Goal: Information Seeking & Learning: Find specific fact

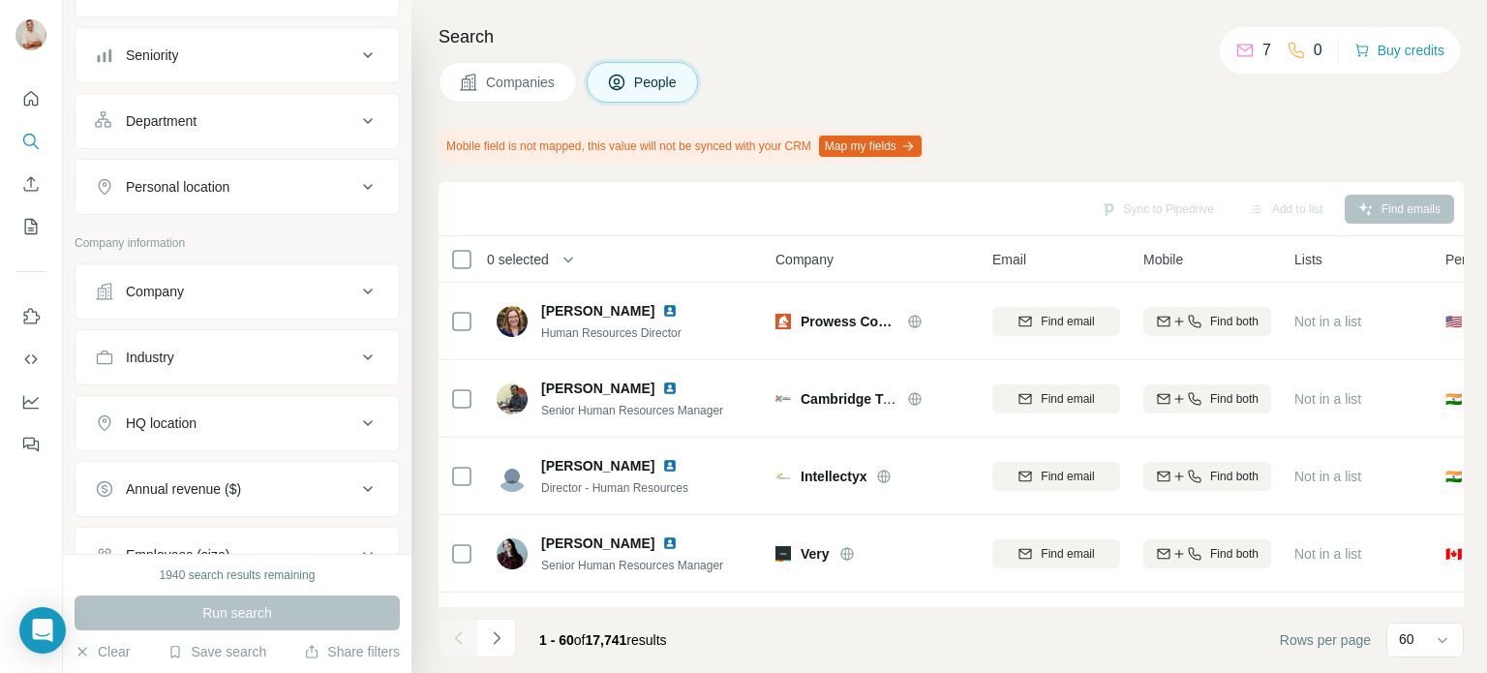
scroll to position [290, 0]
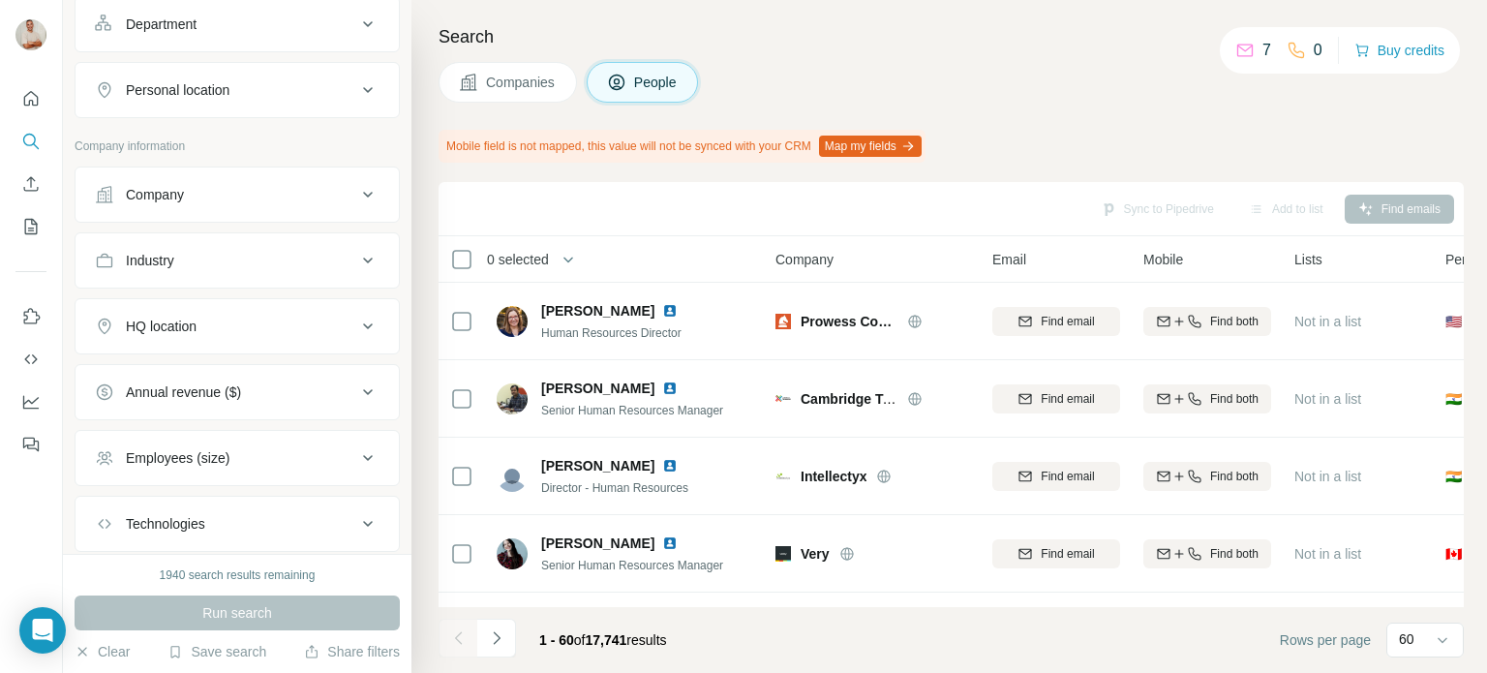
click at [356, 316] on icon at bounding box center [367, 326] width 23 height 23
click at [224, 364] on input "text" at bounding box center [237, 374] width 285 height 35
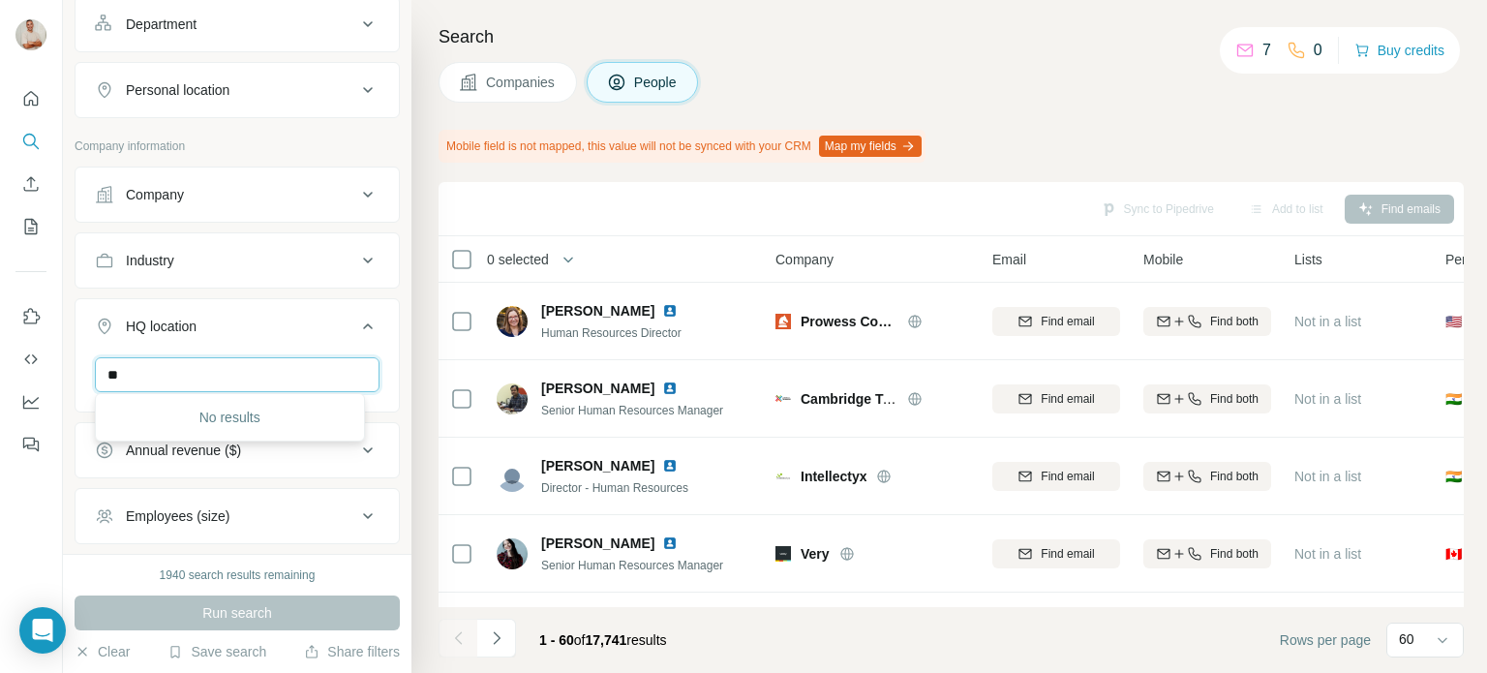
type input "*"
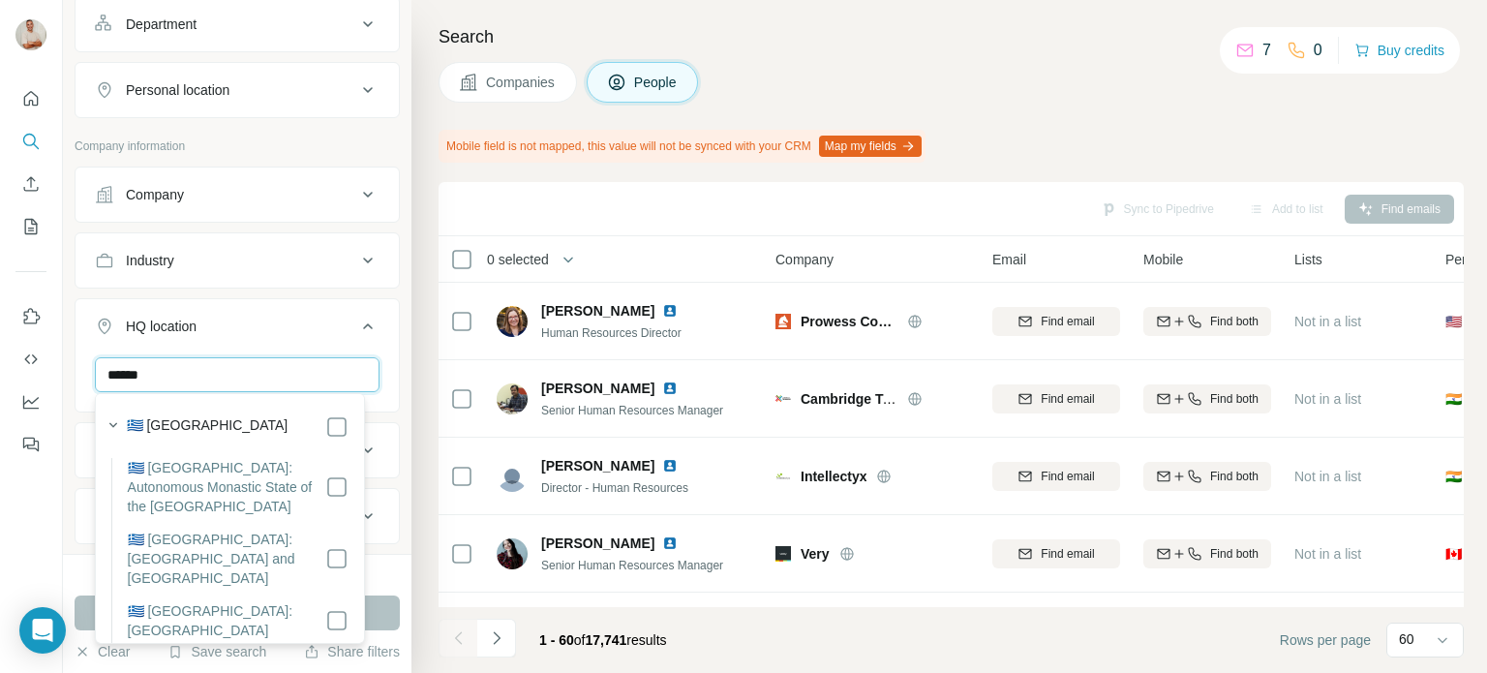
type input "******"
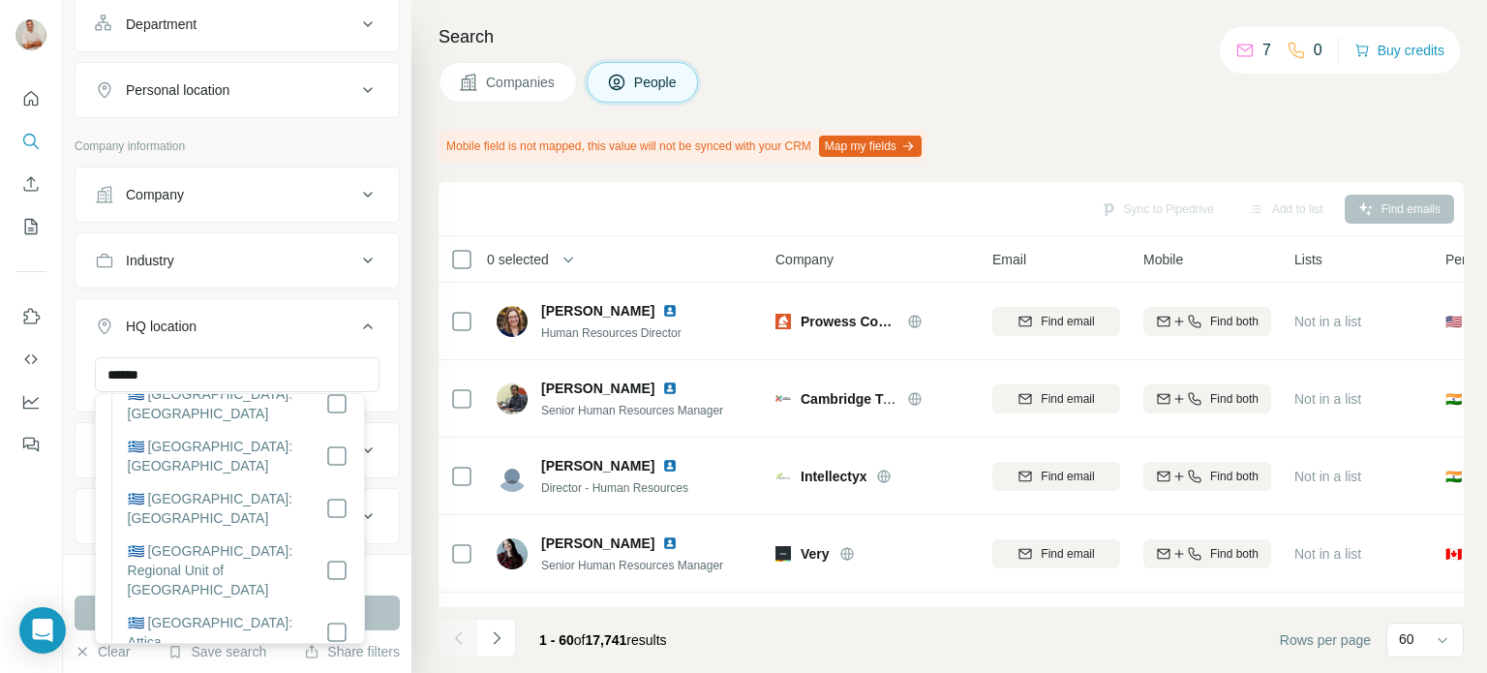
scroll to position [479, 0]
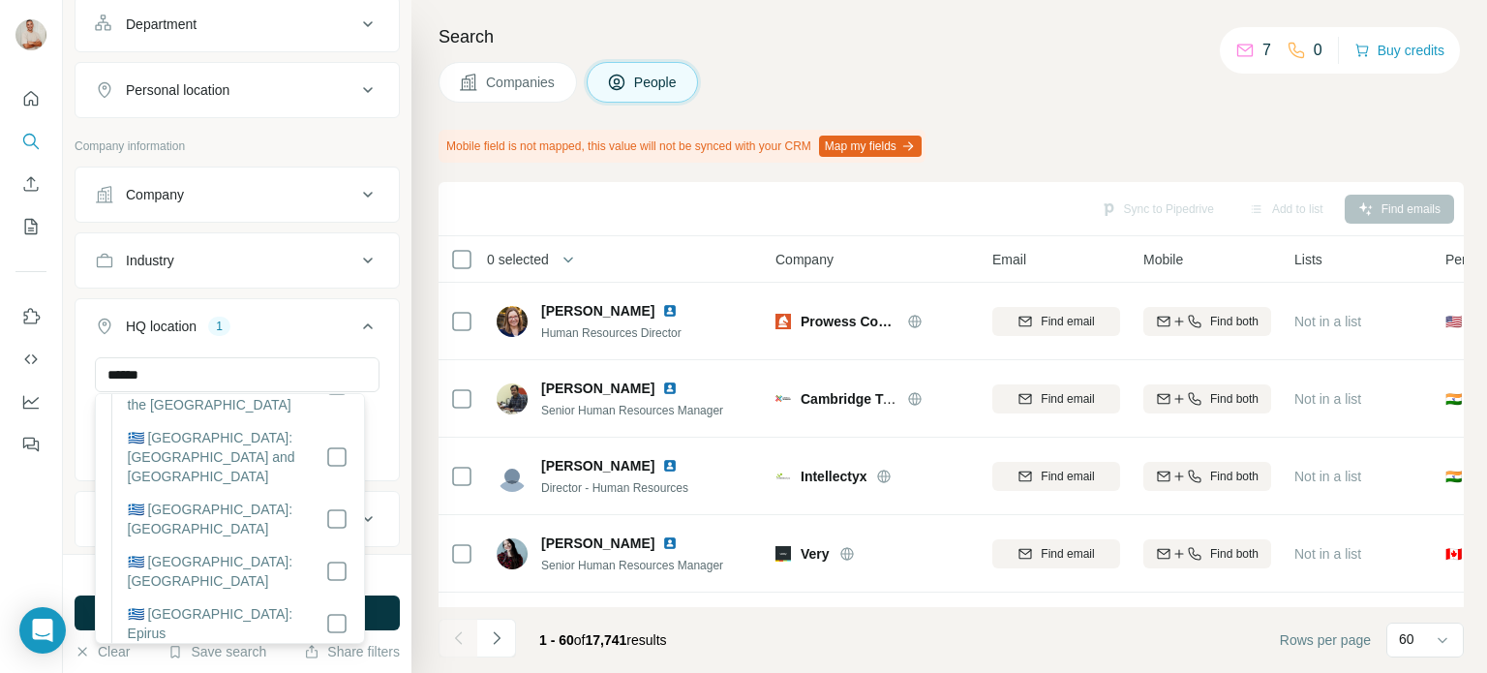
scroll to position [92, 0]
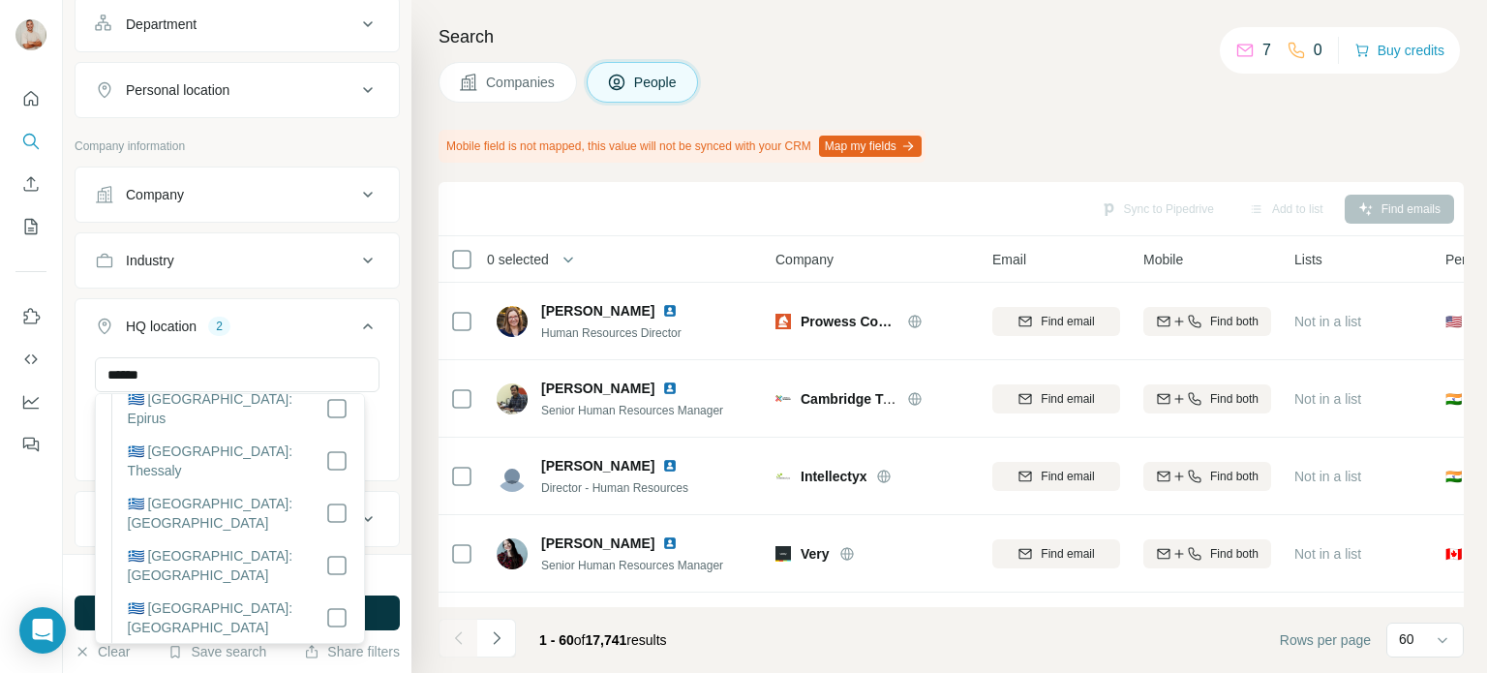
scroll to position [382, 0]
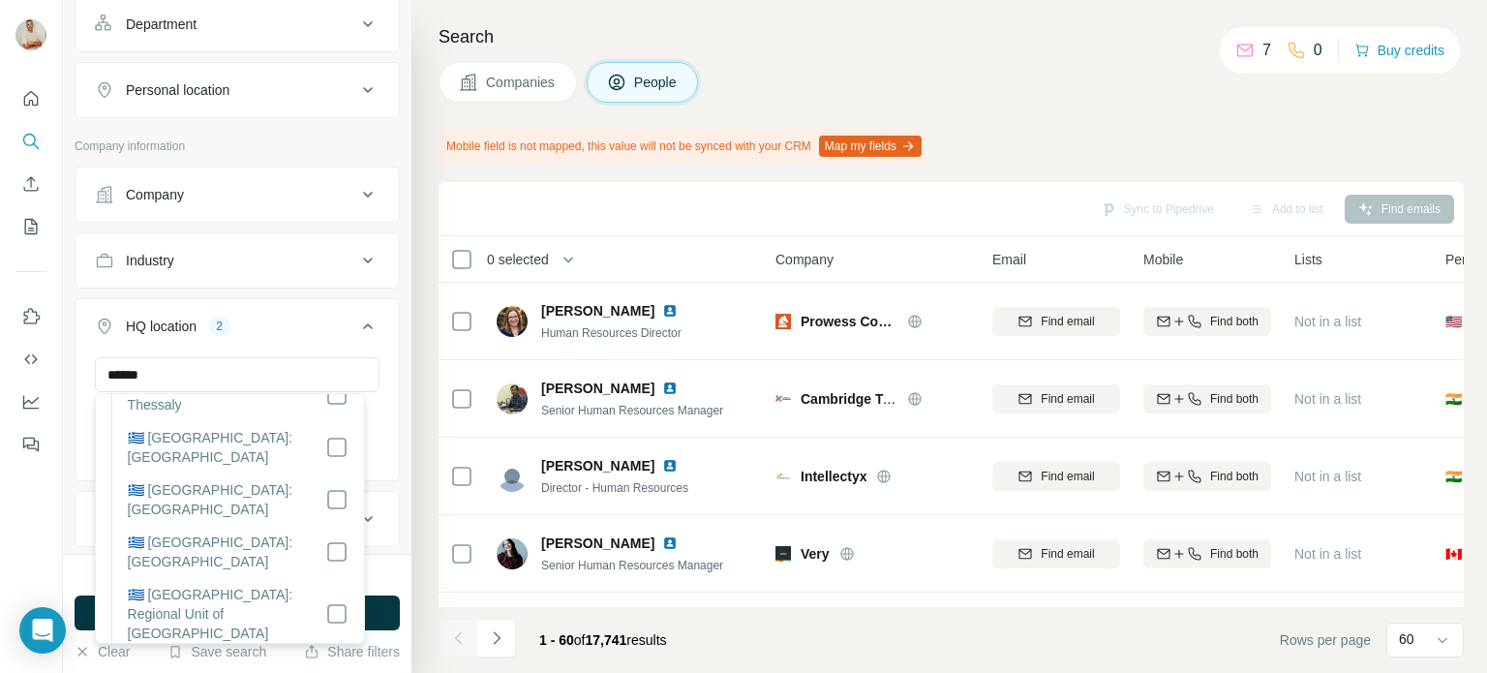
click at [383, 567] on div "1940 search results remaining" at bounding box center [237, 574] width 325 height 17
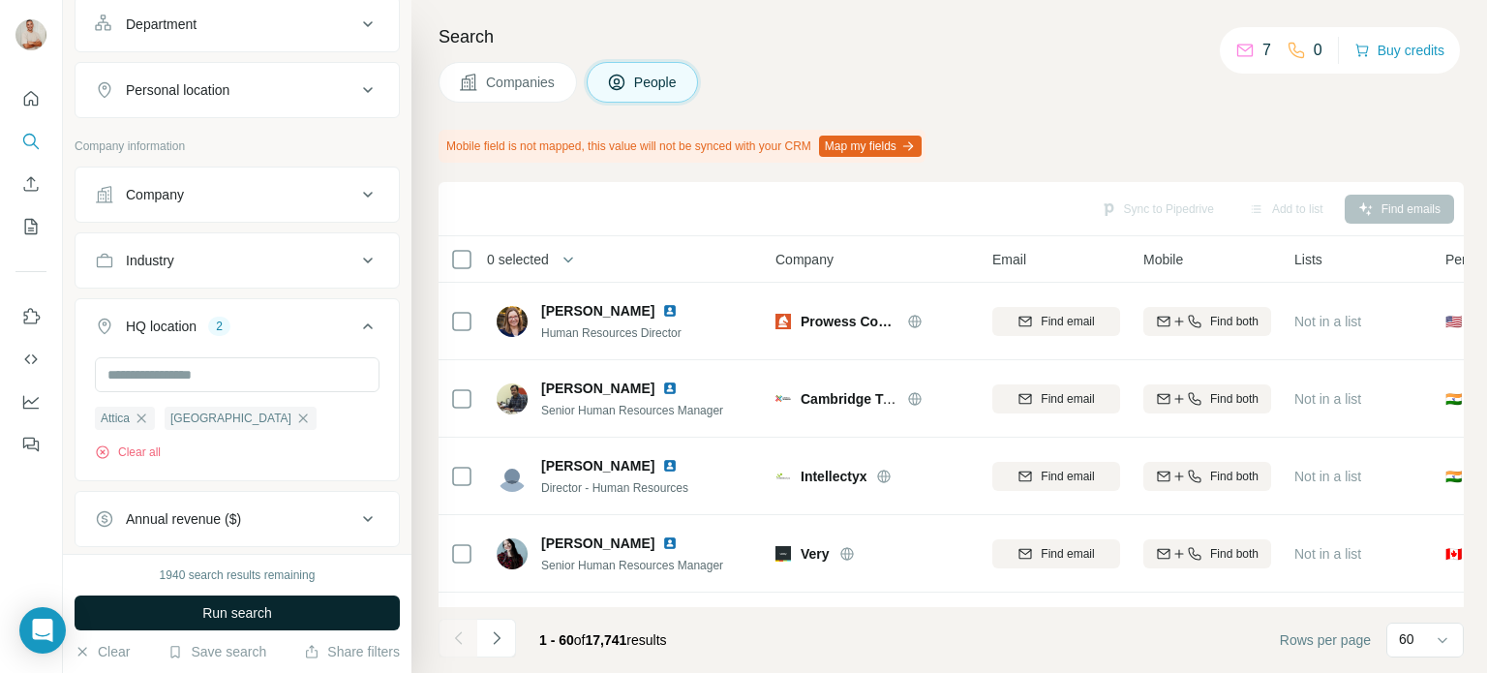
click at [379, 609] on button "Run search" at bounding box center [237, 612] width 325 height 35
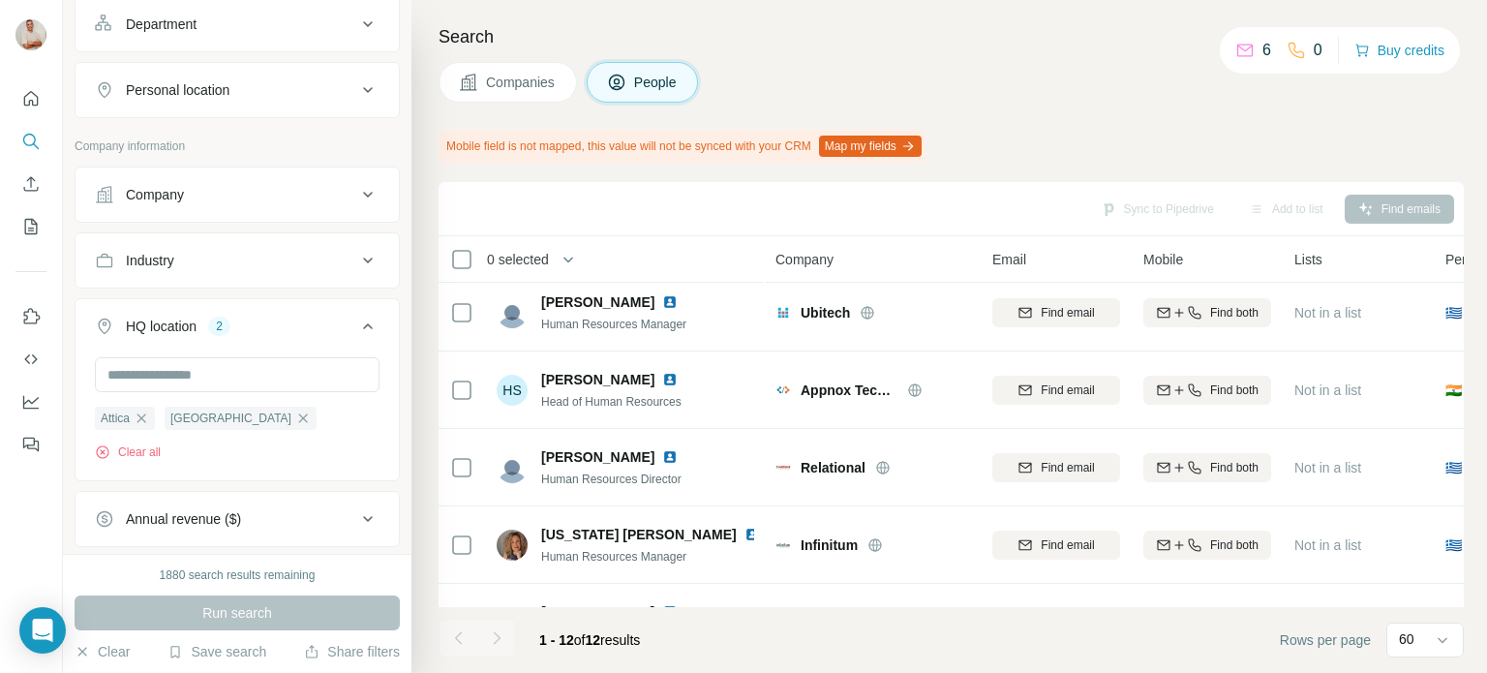
scroll to position [0, 0]
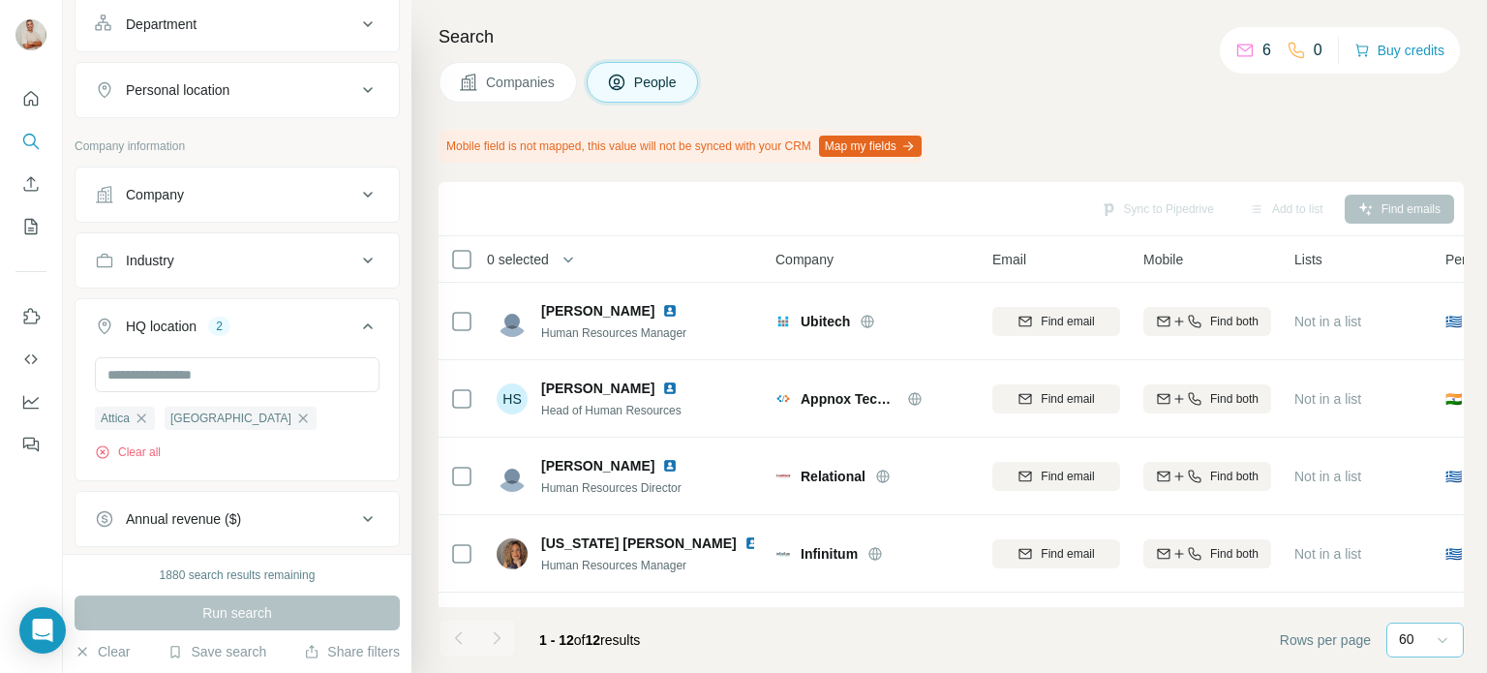
click at [1444, 639] on icon at bounding box center [1442, 641] width 10 height 6
click at [1436, 598] on div "10" at bounding box center [1425, 596] width 45 height 19
click at [1440, 630] on div at bounding box center [1442, 639] width 19 height 35
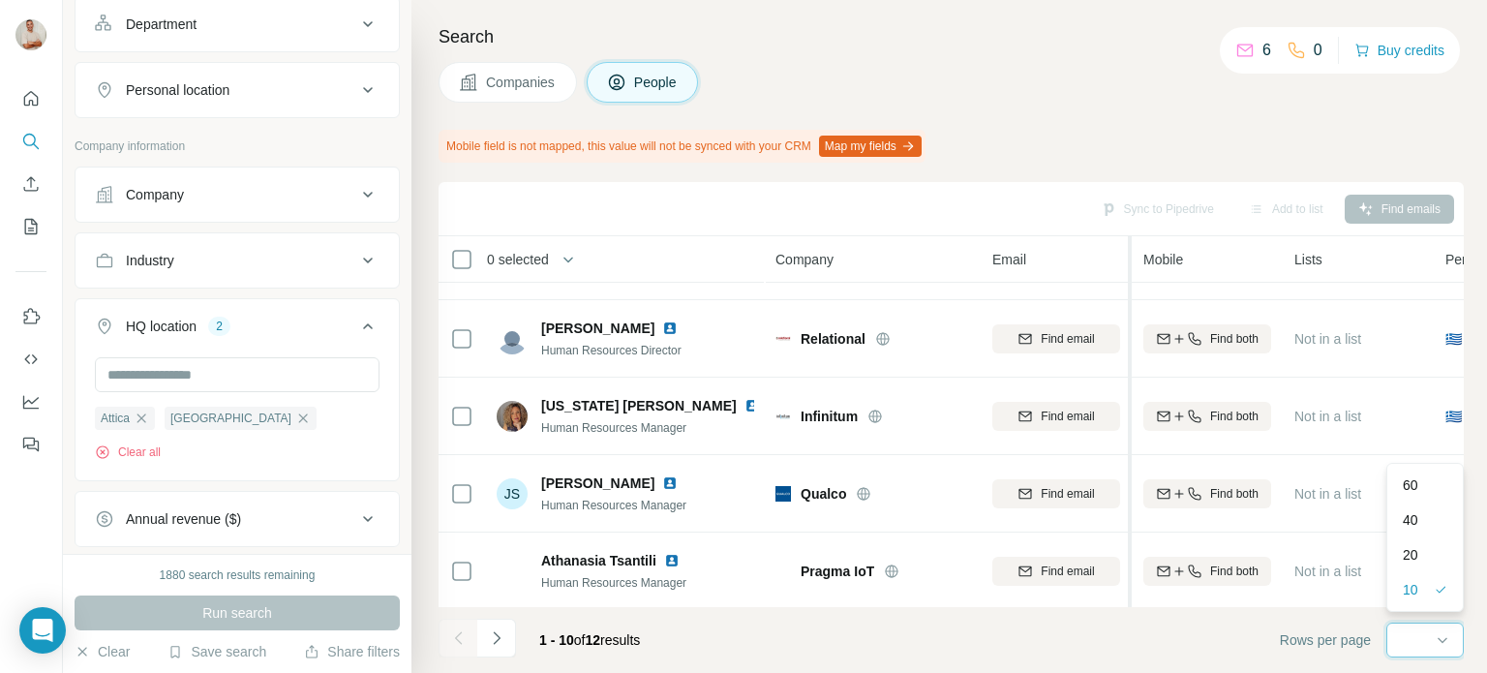
scroll to position [459, 0]
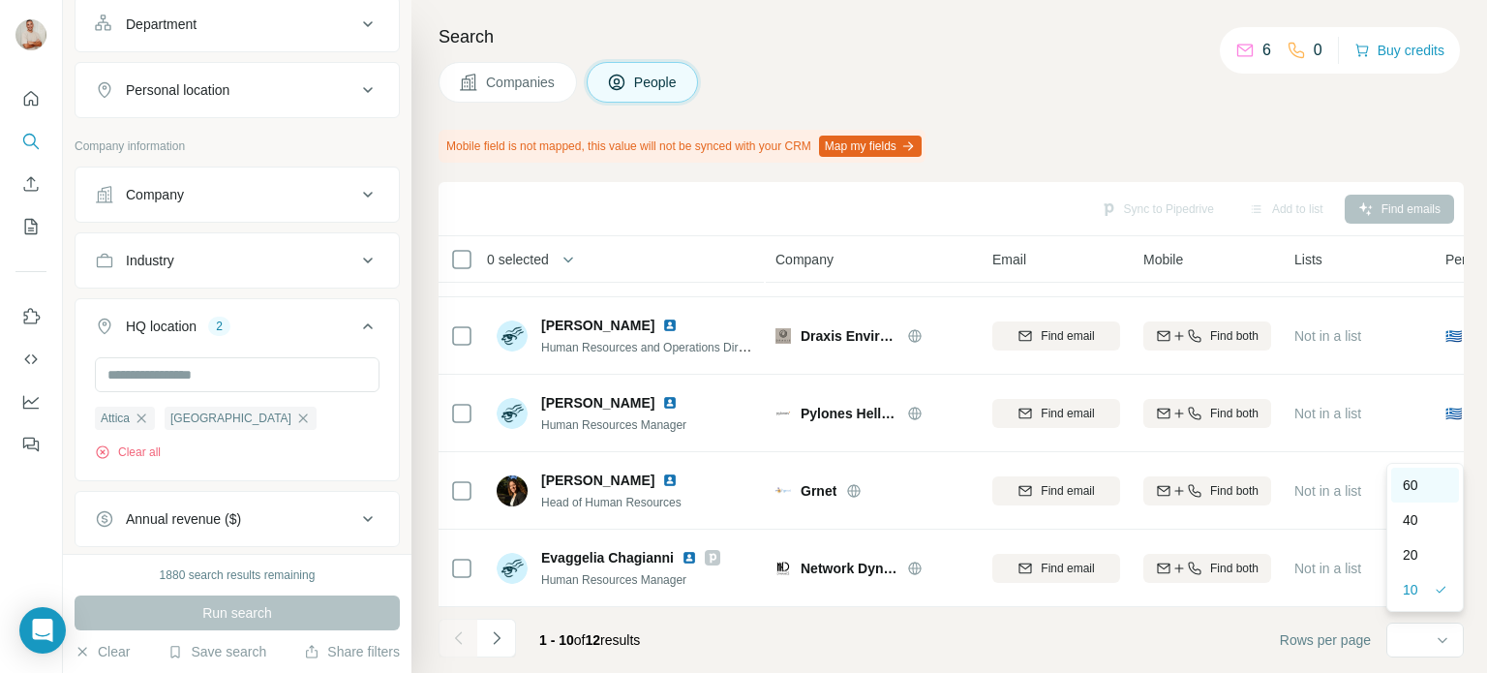
click at [1425, 475] on div "60" at bounding box center [1425, 484] width 45 height 19
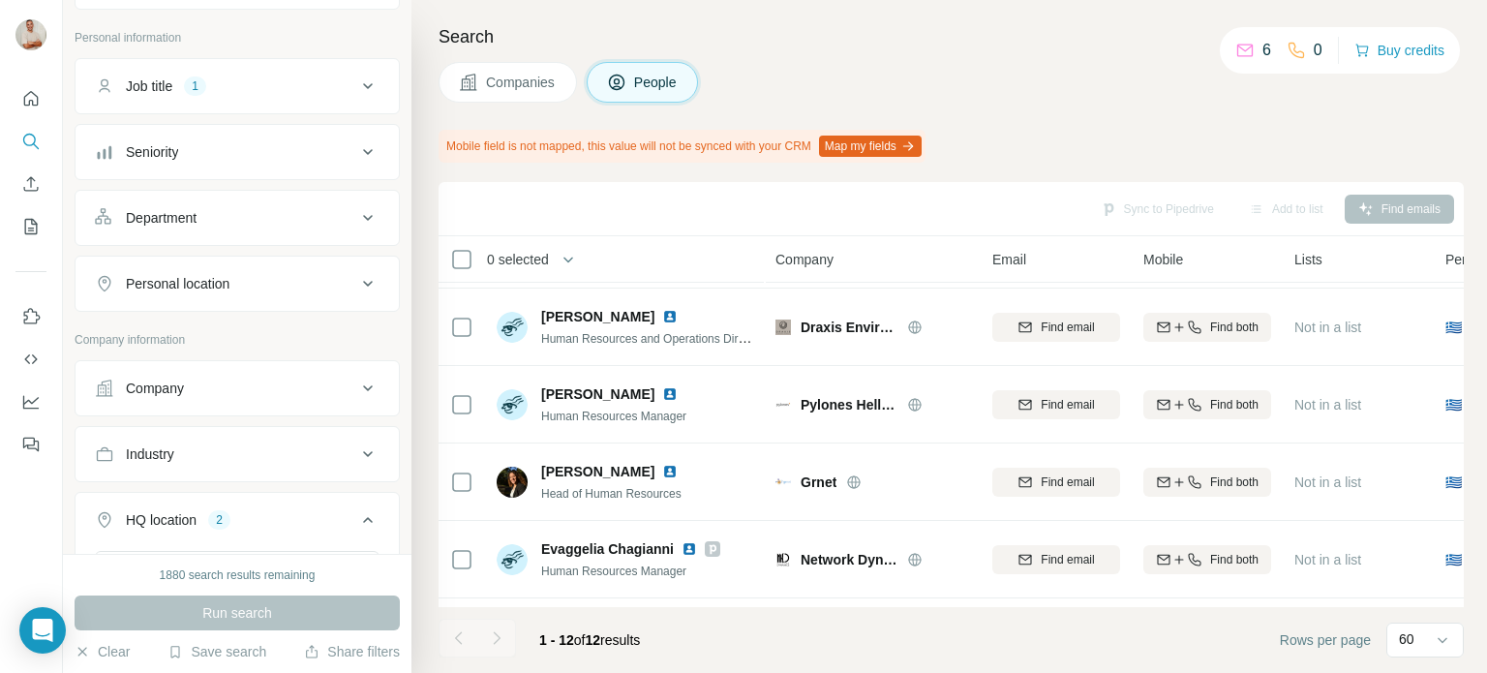
scroll to position [0, 0]
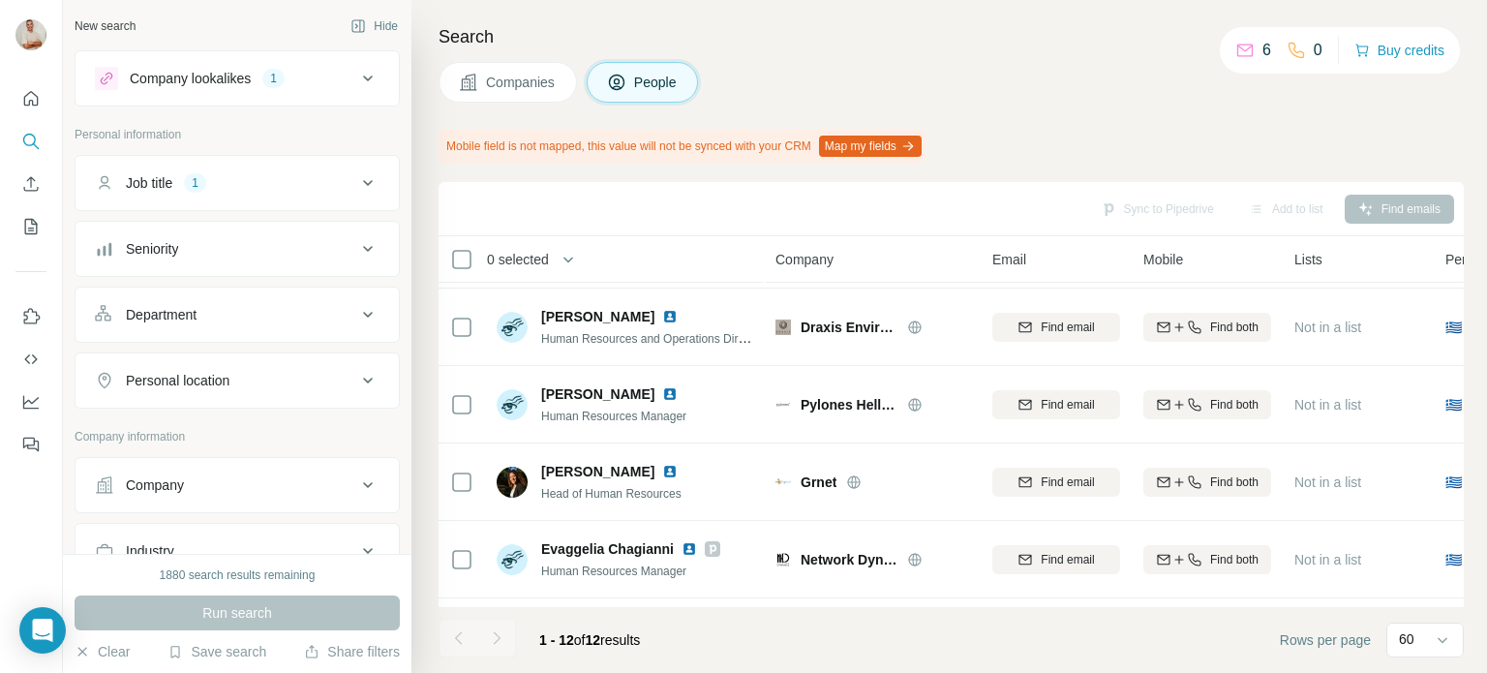
click at [296, 375] on div "Personal location" at bounding box center [225, 380] width 261 height 19
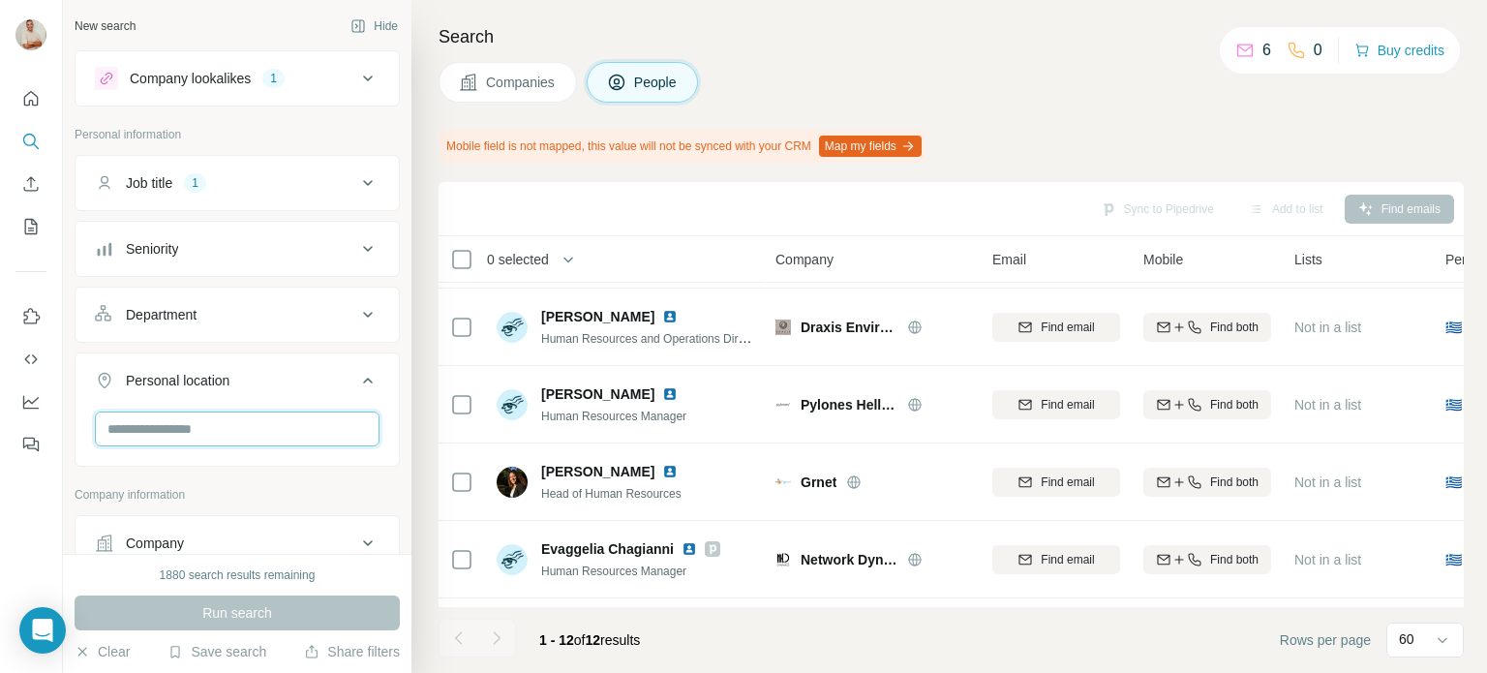
click at [249, 425] on input "text" at bounding box center [237, 428] width 285 height 35
type input "******"
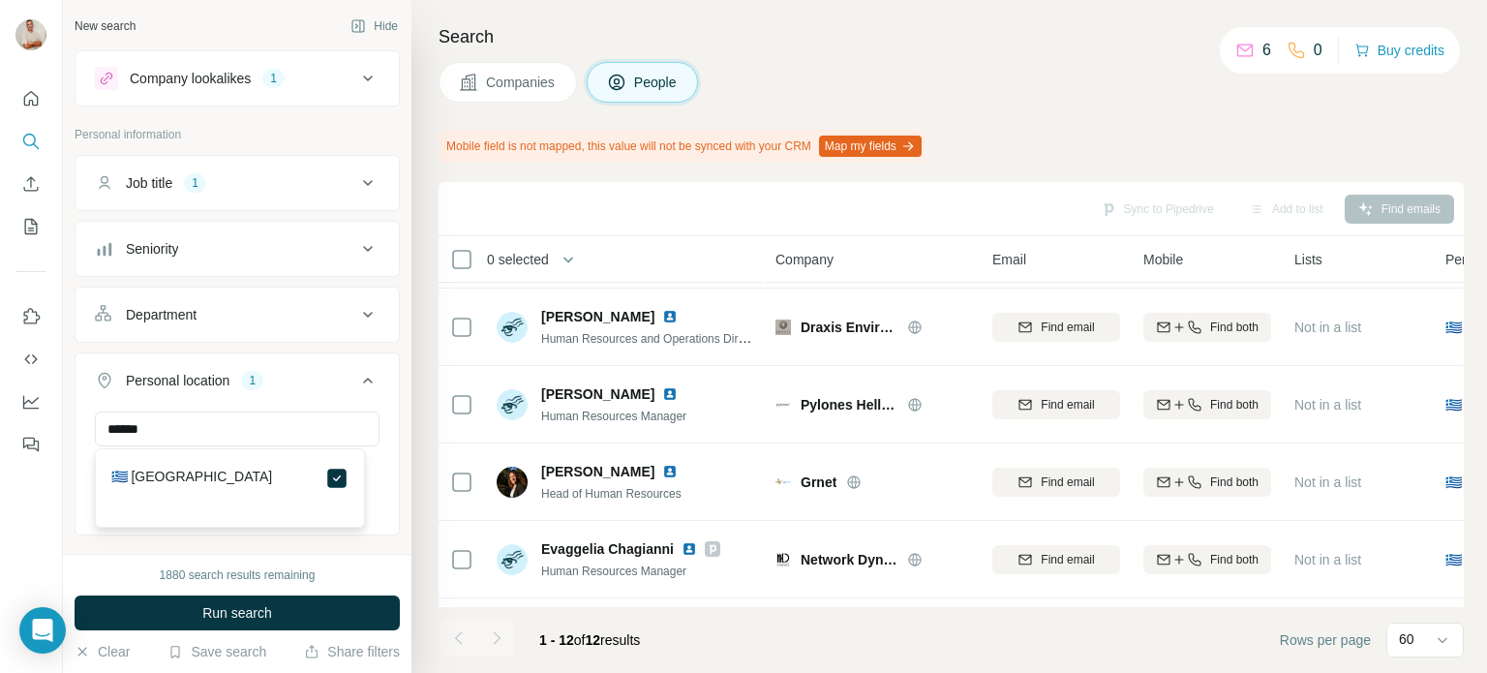
click at [270, 545] on div "Company lookalikes 1 Personal information Job title 1 Seniority Department Pers…" at bounding box center [237, 605] width 325 height 1111
click at [356, 179] on icon at bounding box center [367, 182] width 23 height 23
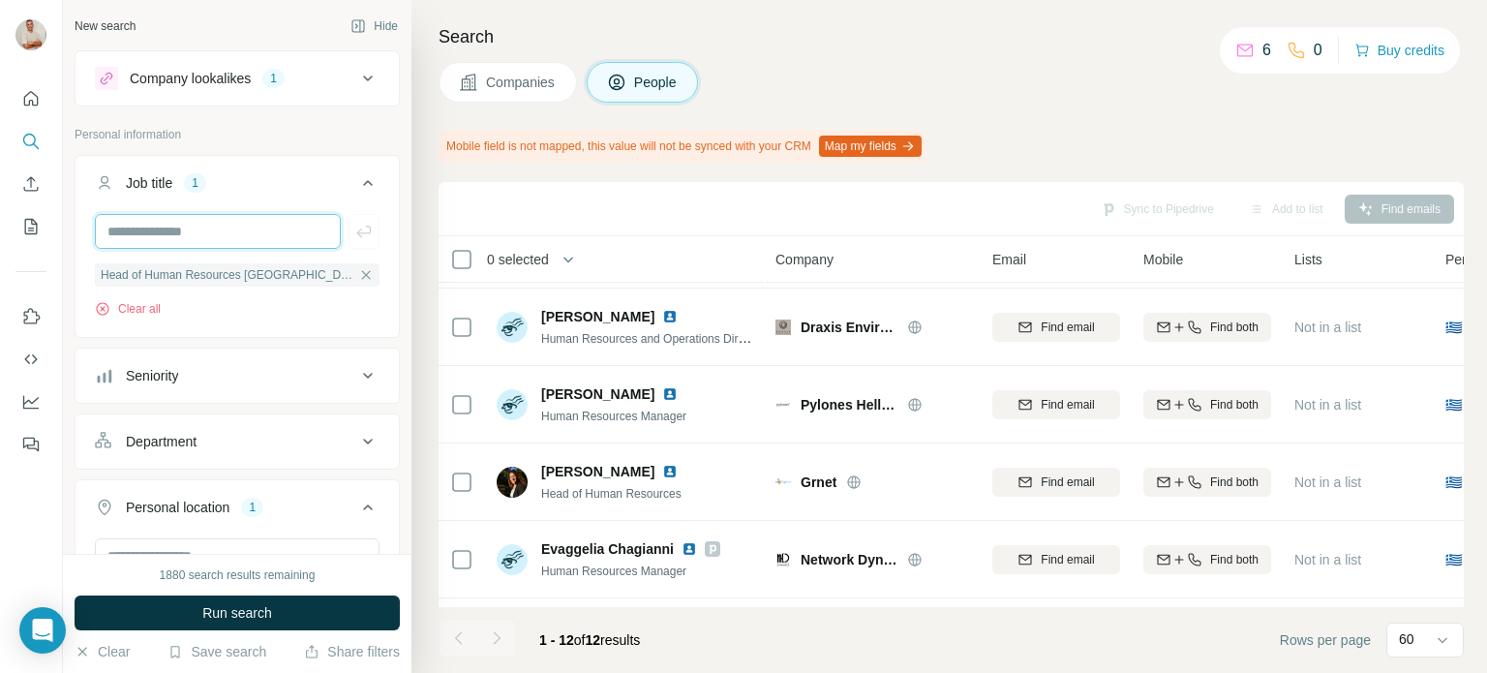
click at [249, 232] on input "text" at bounding box center [218, 231] width 246 height 35
type input "*"
type input "**"
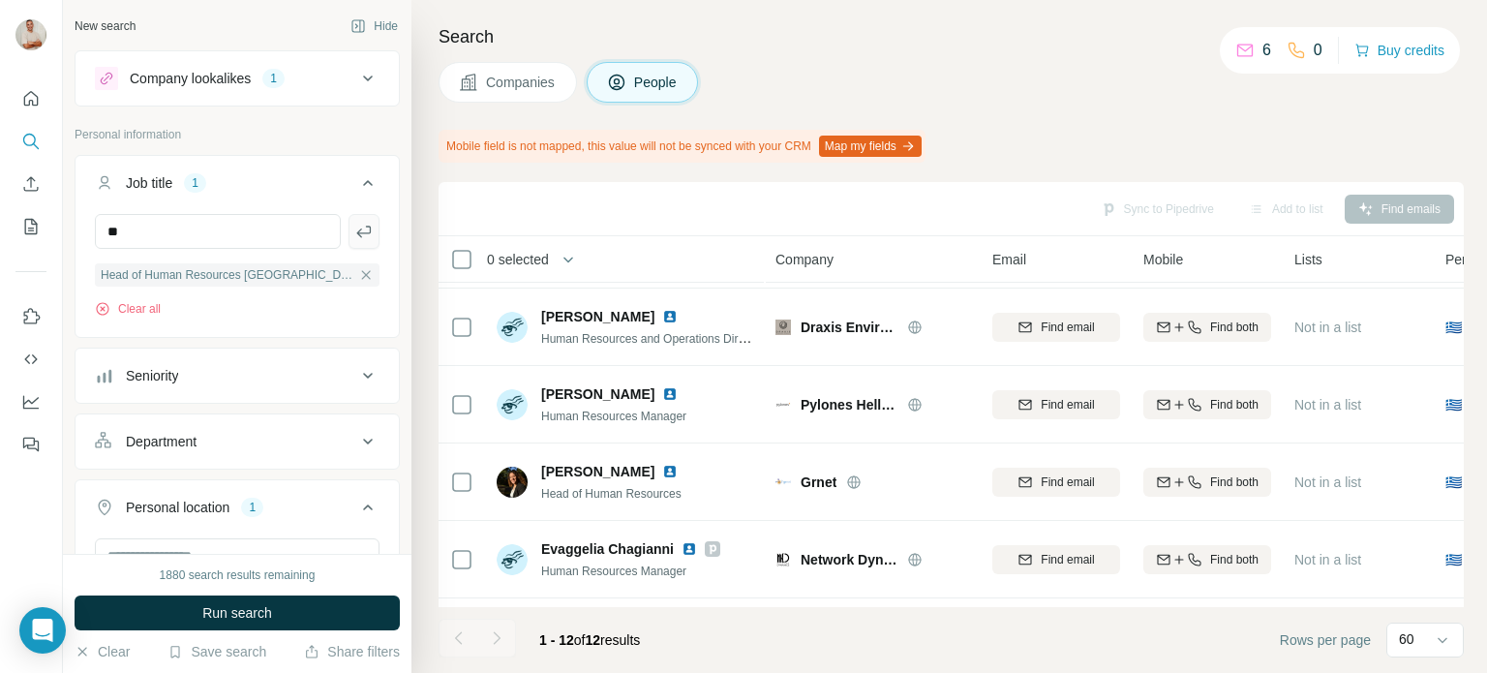
click at [354, 229] on icon "button" at bounding box center [363, 231] width 19 height 19
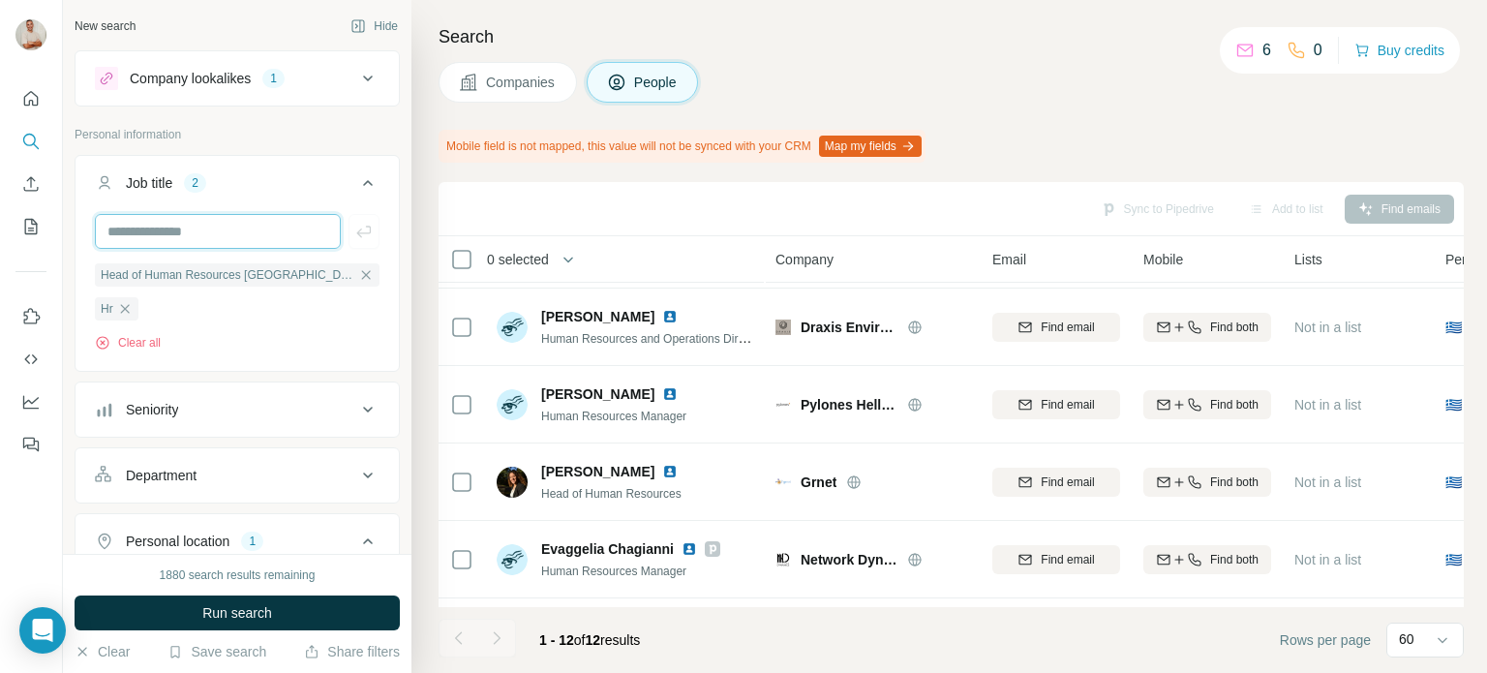
click at [231, 231] on input "text" at bounding box center [218, 231] width 246 height 35
type input "**********"
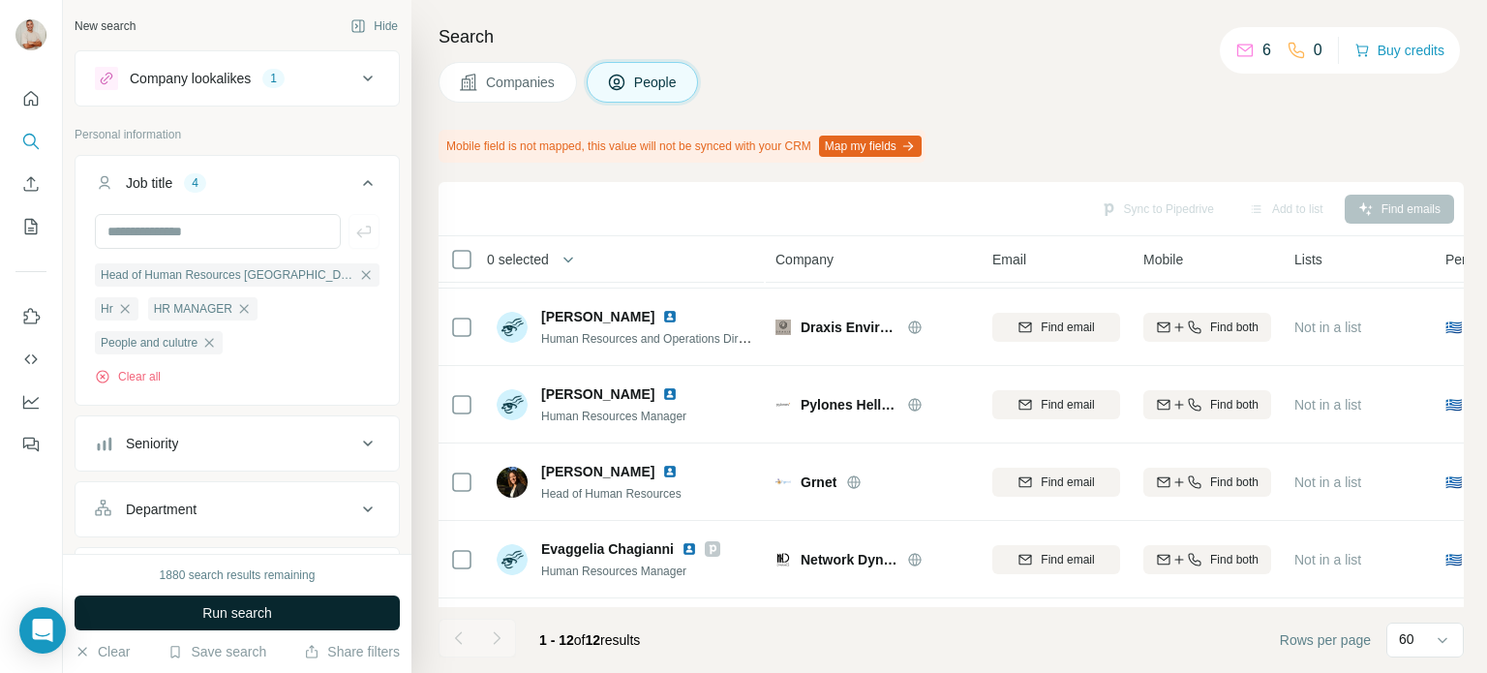
click at [263, 616] on span "Run search" at bounding box center [237, 612] width 70 height 19
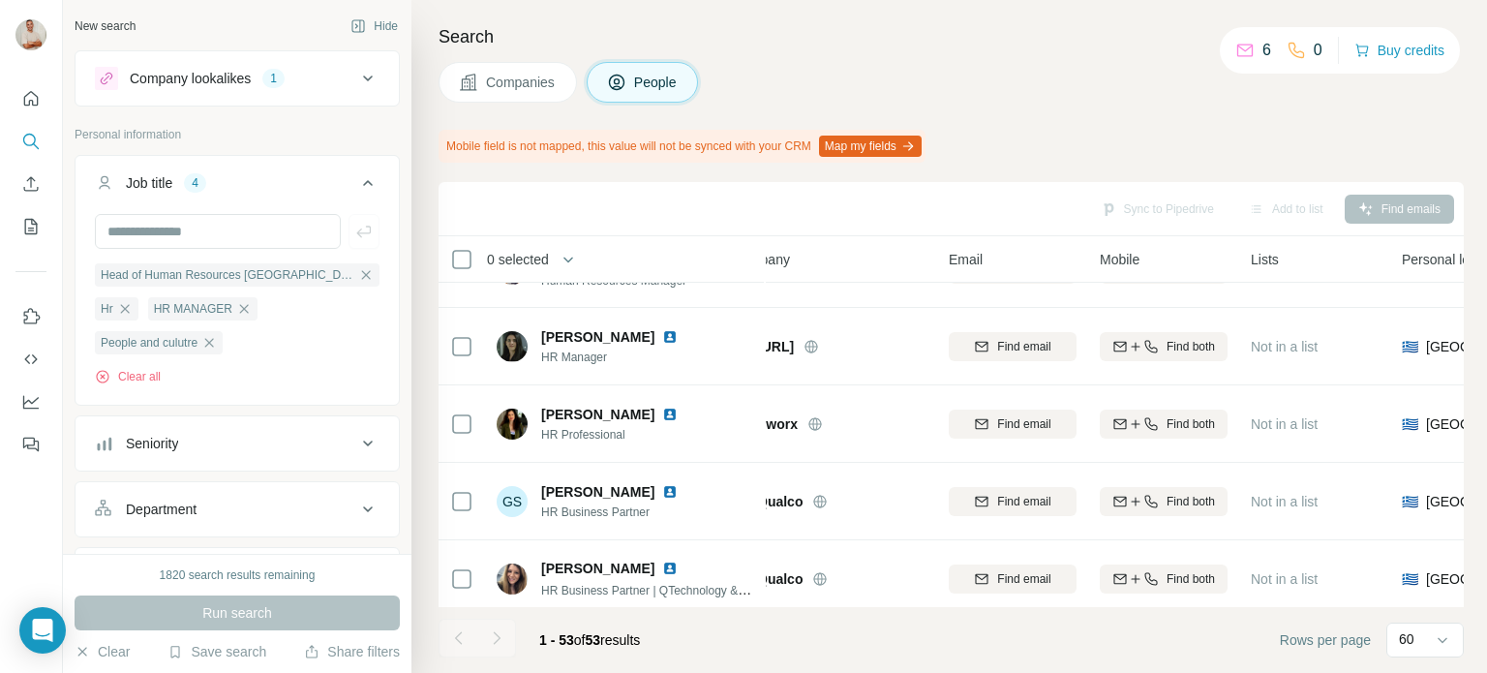
scroll to position [1911, 0]
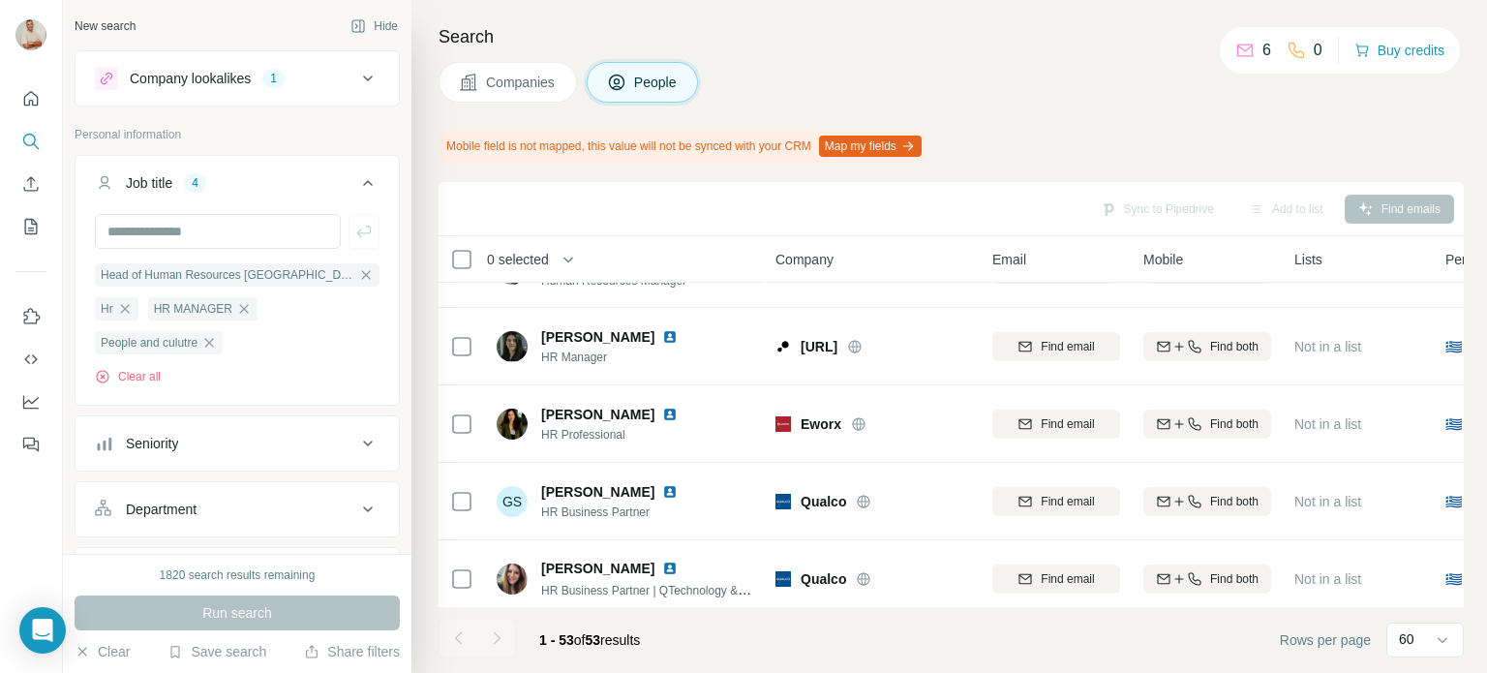
click at [545, 82] on span "Companies" at bounding box center [521, 82] width 71 height 19
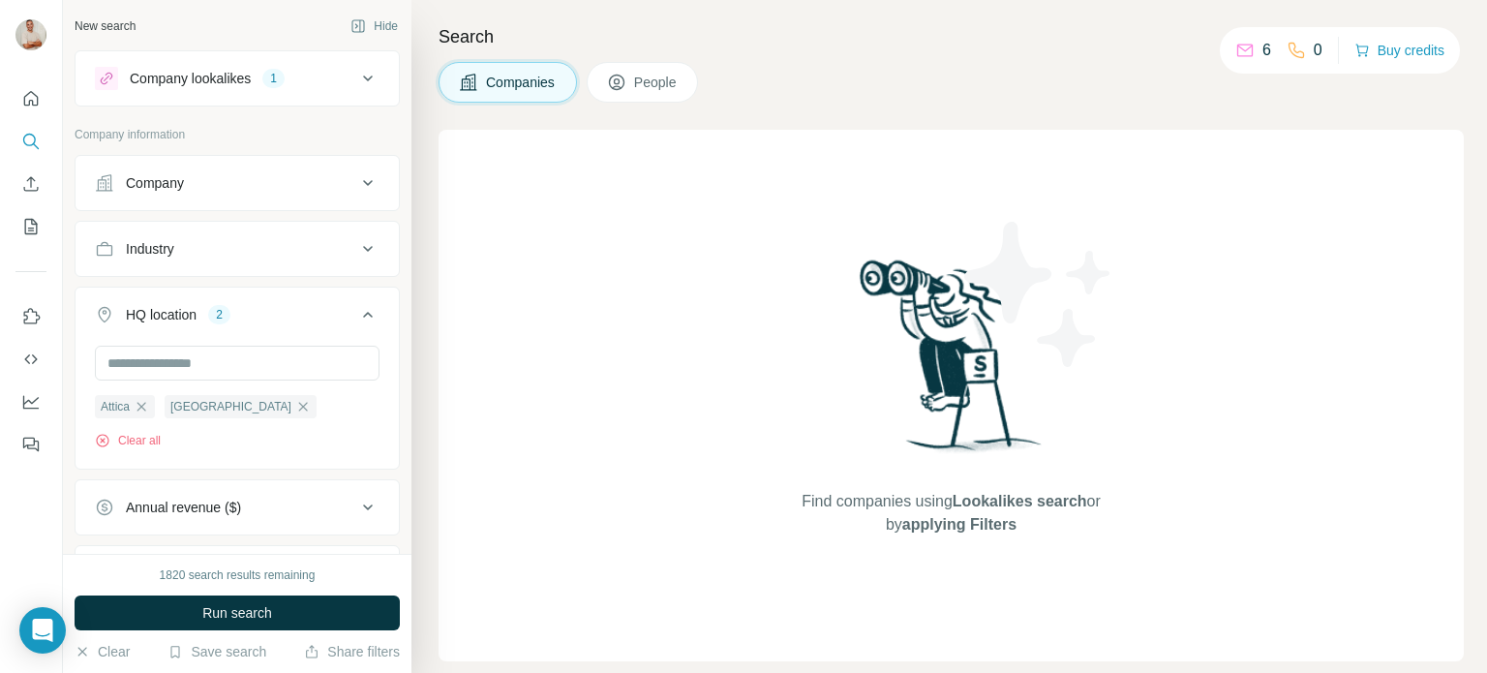
click at [670, 80] on span "People" at bounding box center [656, 82] width 45 height 19
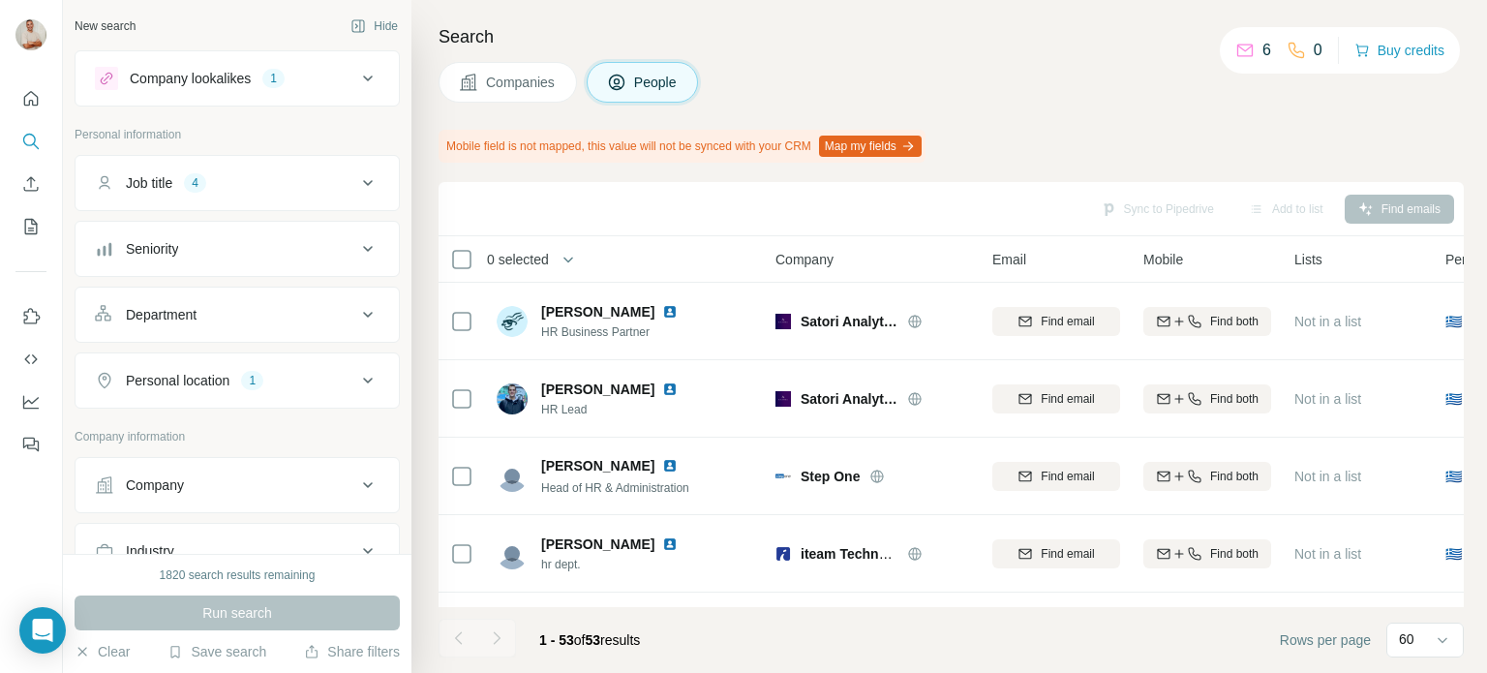
click at [1245, 48] on icon at bounding box center [1244, 50] width 19 height 19
